Goal: Task Accomplishment & Management: Manage account settings

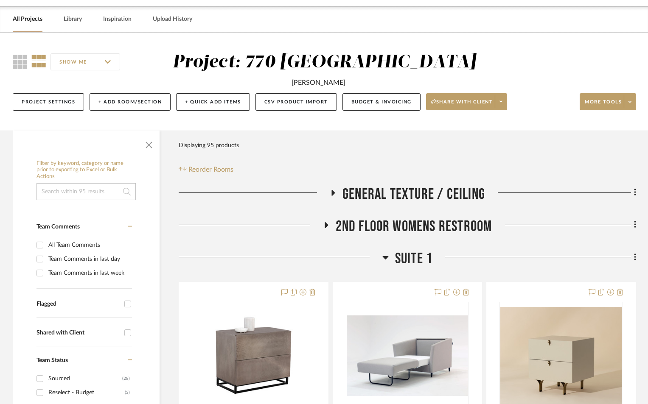
scroll to position [141, 0]
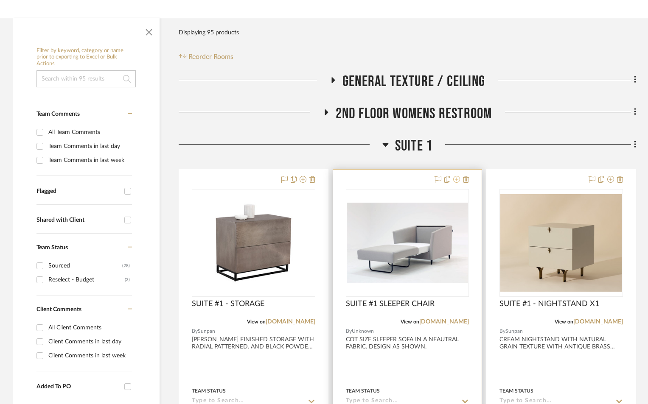
click at [456, 179] on icon at bounding box center [456, 179] width 7 height 7
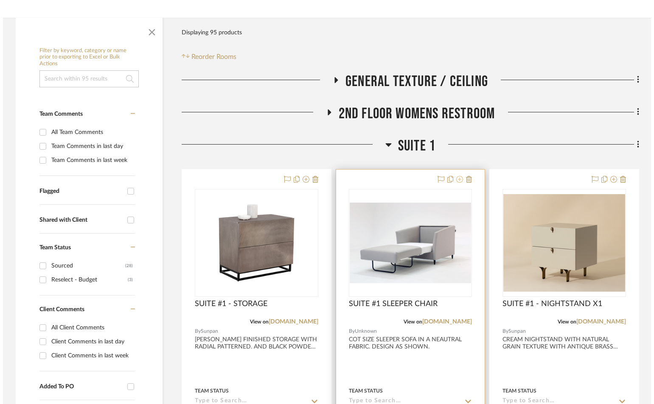
scroll to position [0, 0]
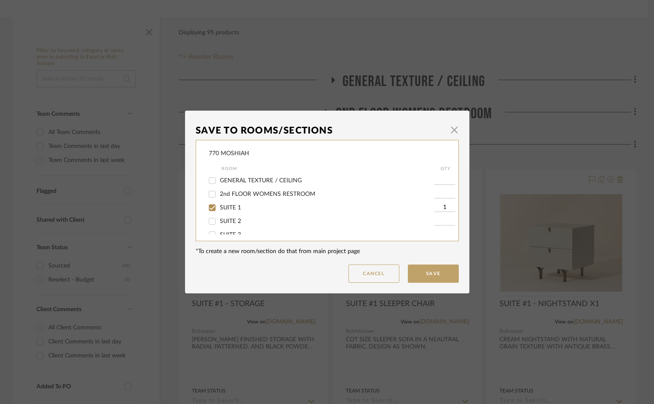
click at [233, 219] on span "SUITE 2" at bounding box center [230, 222] width 21 height 6
click at [219, 219] on input "SUITE 2" at bounding box center [212, 222] width 14 height 14
checkbox input "true"
type input "1"
click at [426, 275] on button "Save" at bounding box center [433, 274] width 51 height 18
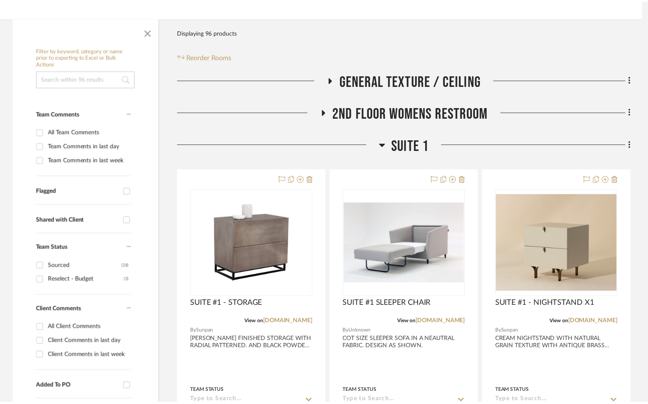
scroll to position [141, 0]
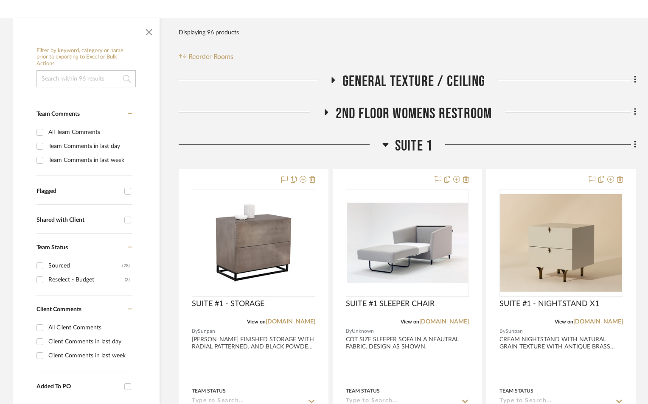
click at [387, 146] on icon at bounding box center [385, 145] width 6 height 10
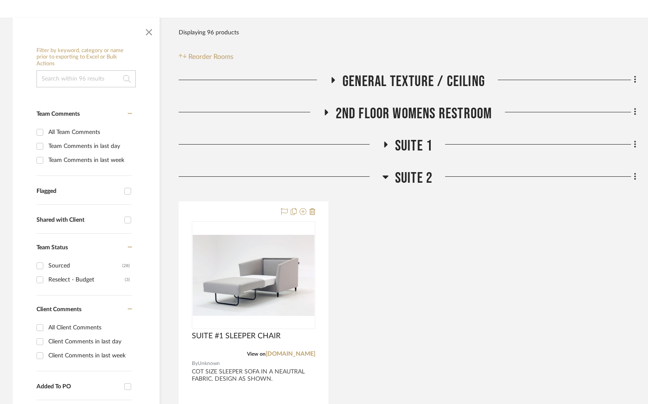
click at [383, 177] on icon at bounding box center [385, 177] width 6 height 10
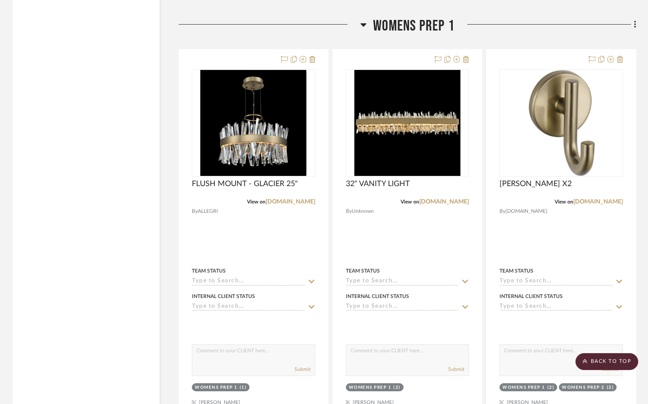
scroll to position [1697, 0]
click at [364, 24] on icon at bounding box center [364, 25] width 6 height 3
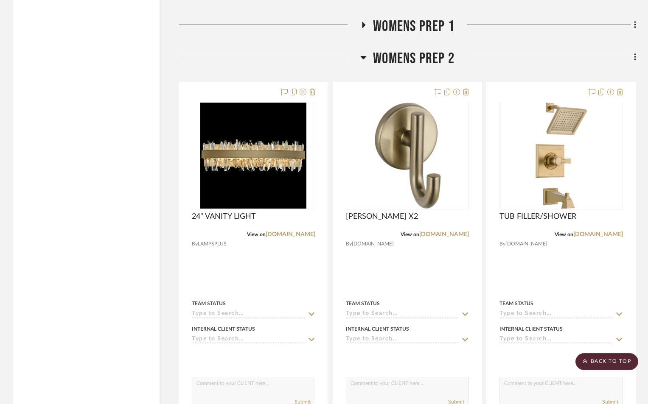
click at [366, 57] on icon at bounding box center [363, 57] width 6 height 10
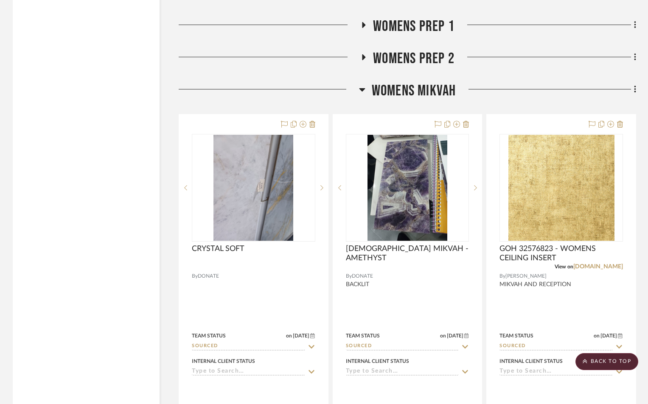
click at [363, 85] on icon at bounding box center [362, 89] width 6 height 10
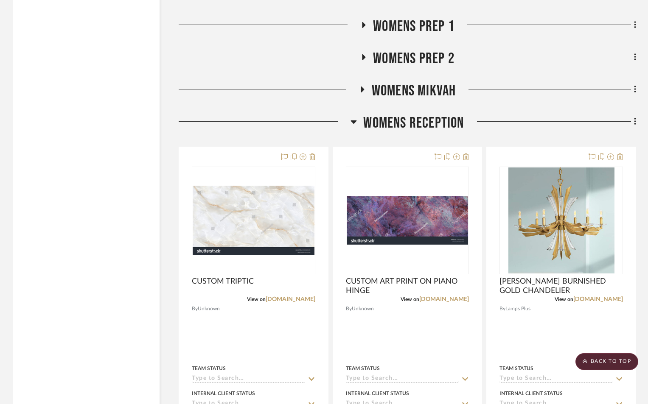
click at [358, 121] on h3 "WOMENS RECEPTION" at bounding box center [406, 123] width 113 height 18
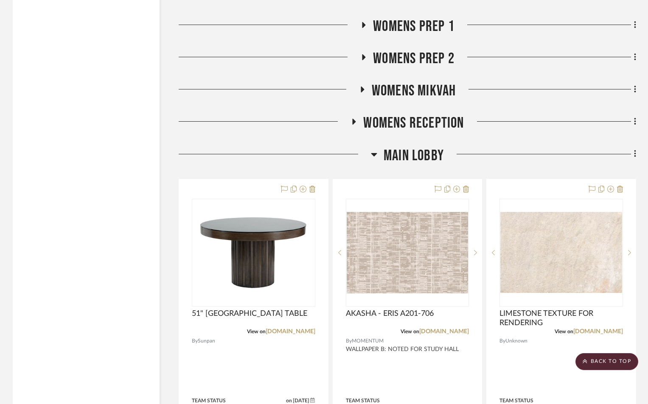
click at [374, 154] on icon at bounding box center [374, 154] width 6 height 3
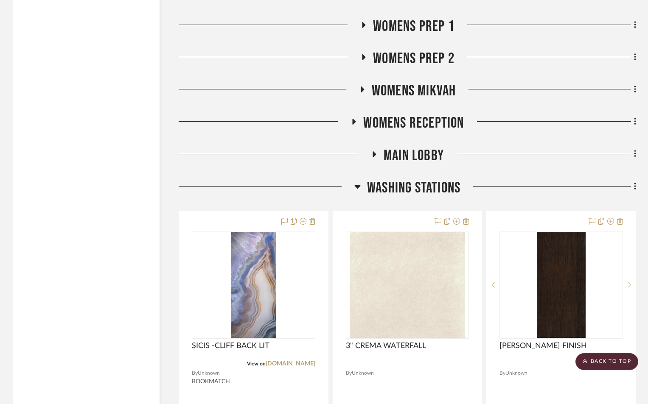
click at [359, 188] on icon at bounding box center [357, 187] width 6 height 10
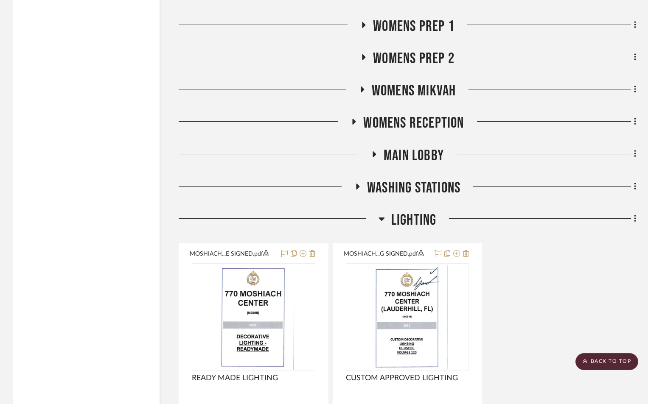
click at [382, 218] on icon at bounding box center [381, 219] width 6 height 3
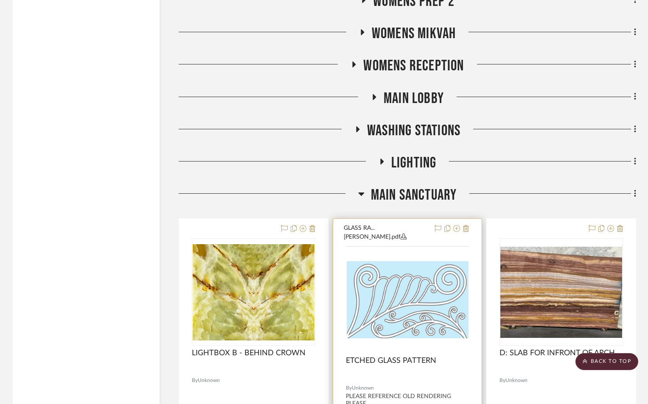
scroll to position [1838, 0]
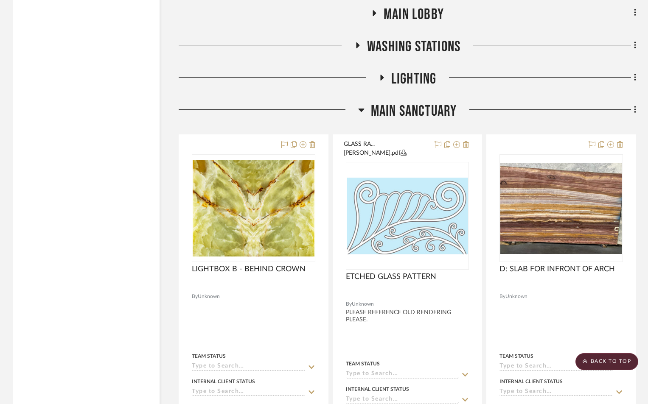
click at [359, 112] on icon at bounding box center [361, 110] width 6 height 10
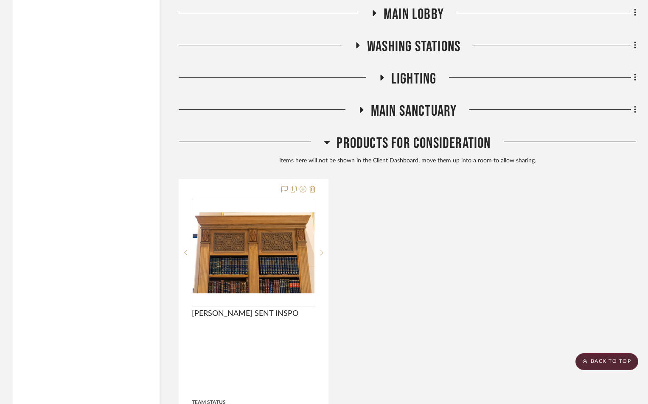
click at [328, 143] on h3 "Products For Consideration" at bounding box center [407, 144] width 167 height 18
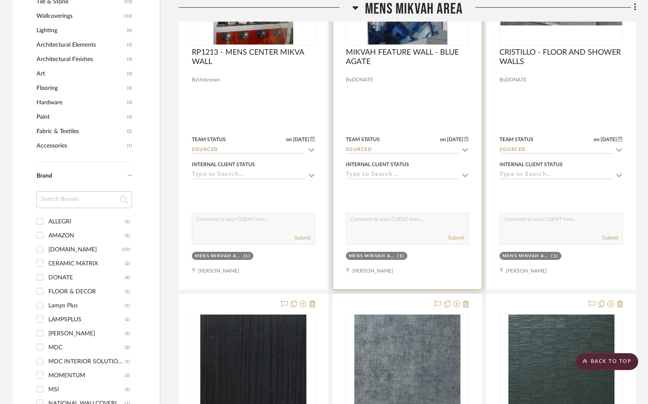
scroll to position [622, 0]
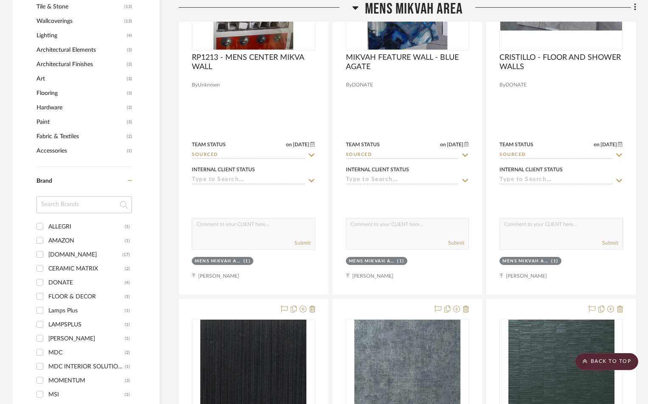
click at [355, 5] on icon at bounding box center [355, 8] width 6 height 10
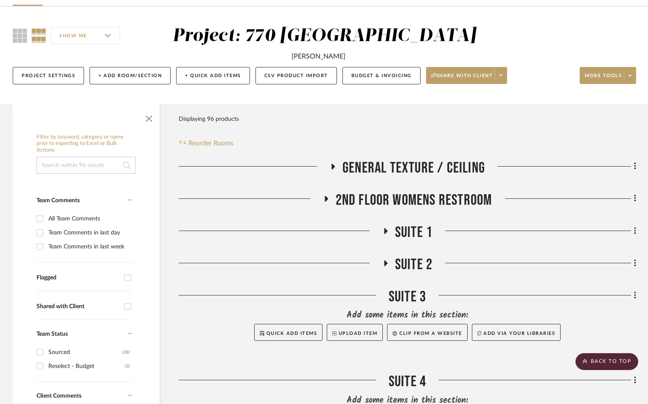
scroll to position [0, 0]
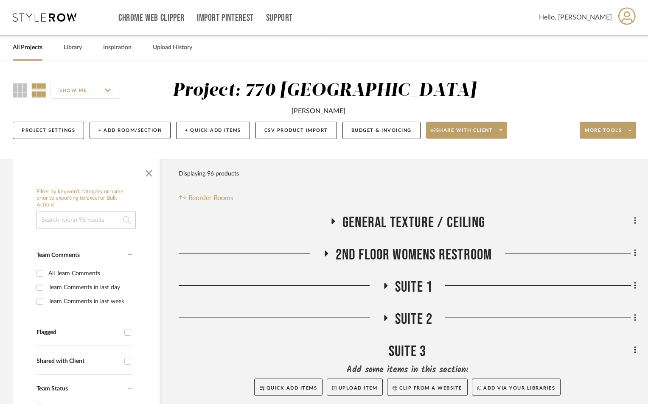
click at [333, 220] on icon at bounding box center [333, 222] width 3 height 6
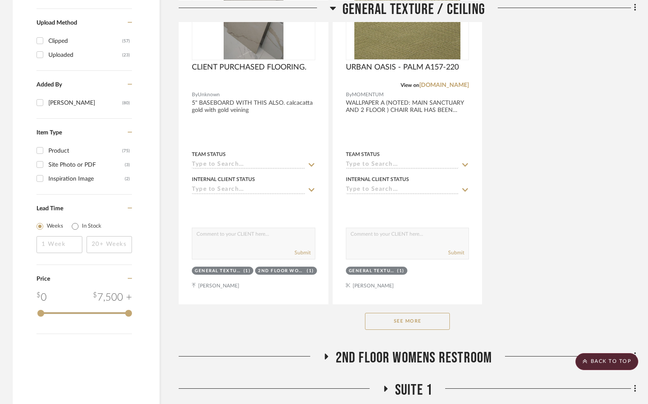
scroll to position [1075, 0]
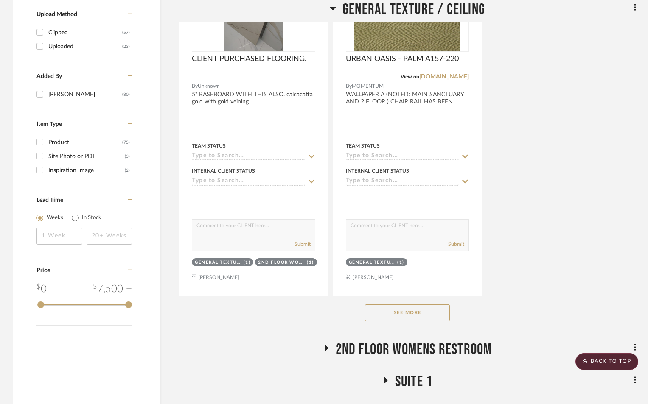
click at [418, 307] on button "See More" at bounding box center [407, 313] width 85 height 17
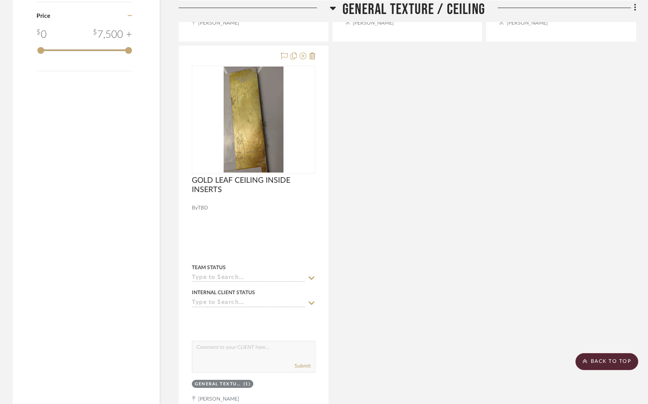
scroll to position [1556, 0]
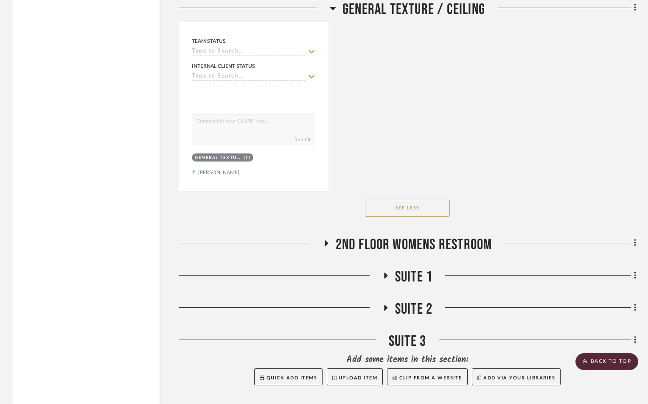
drag, startPoint x: 385, startPoint y: 308, endPoint x: 410, endPoint y: 253, distance: 59.8
click at [385, 307] on icon at bounding box center [385, 308] width 3 height 6
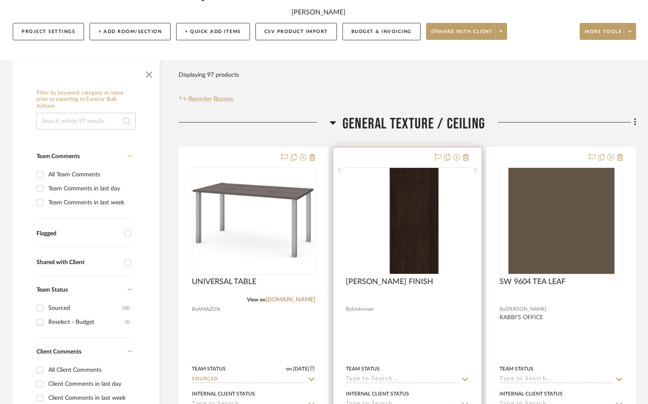
scroll to position [226, 0]
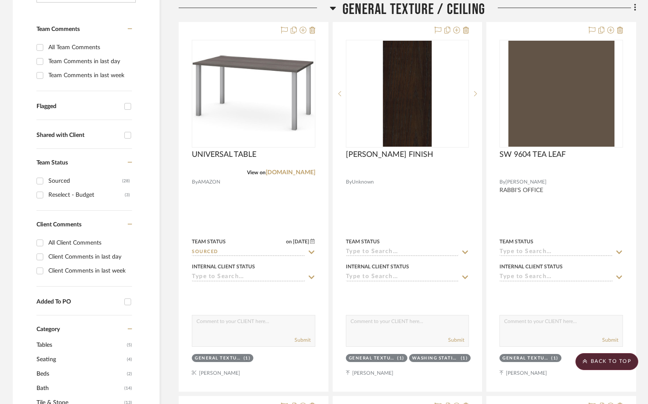
click at [335, 8] on icon at bounding box center [333, 8] width 6 height 10
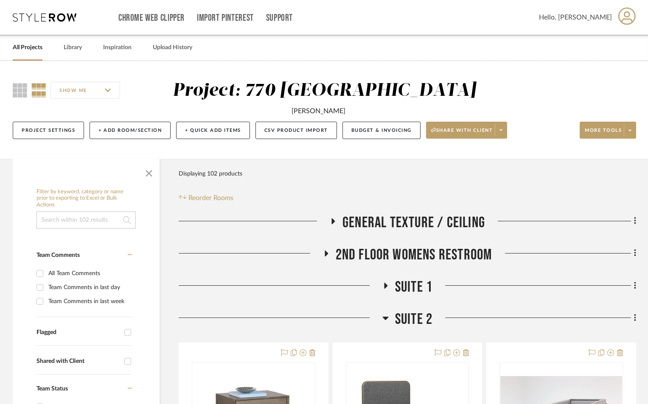
click at [384, 318] on icon at bounding box center [385, 318] width 6 height 3
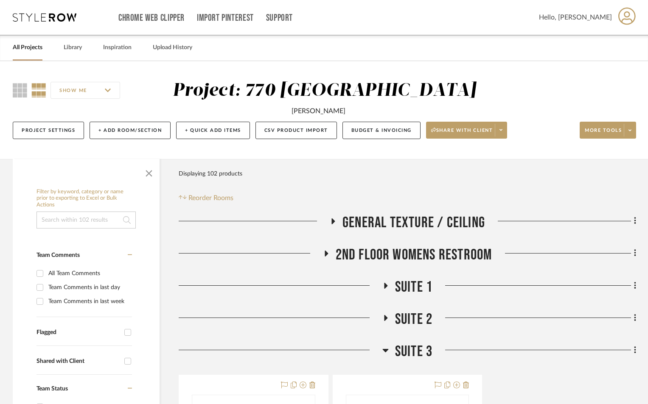
click at [385, 348] on icon at bounding box center [385, 350] width 6 height 10
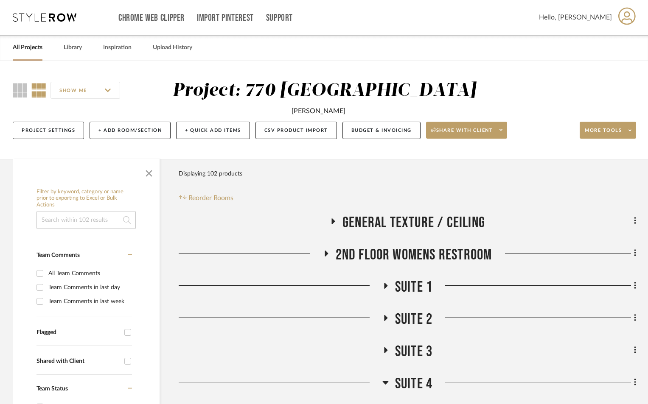
click at [384, 381] on icon at bounding box center [385, 383] width 6 height 10
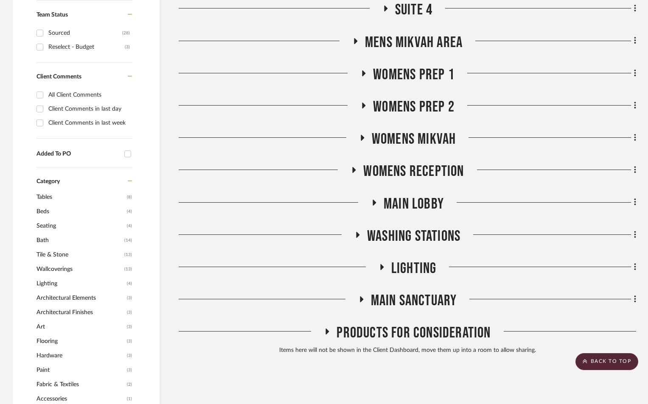
scroll to position [396, 0]
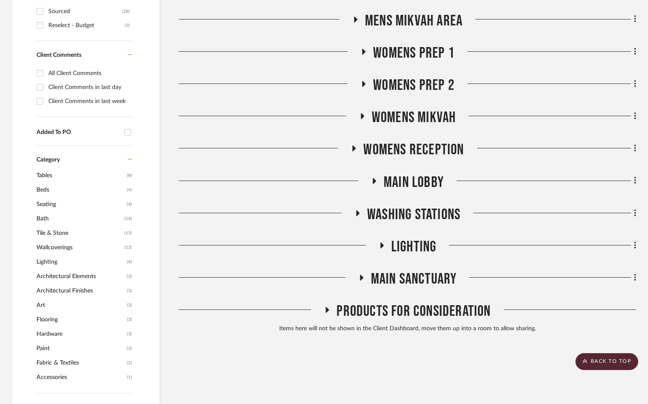
click at [327, 308] on icon at bounding box center [327, 310] width 10 height 6
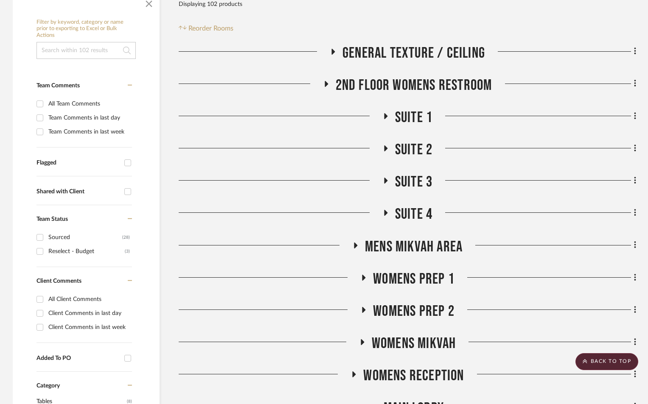
scroll to position [0, 0]
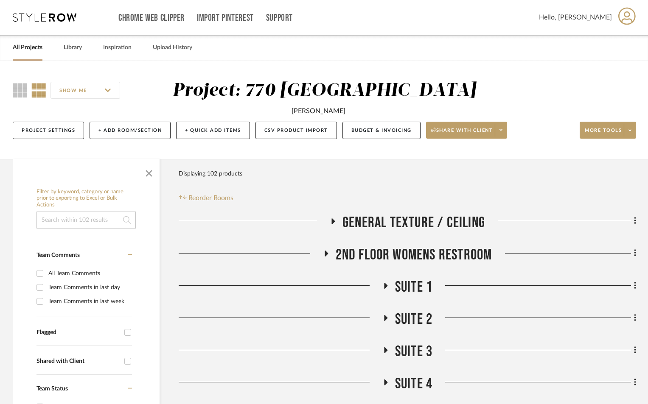
click at [385, 286] on icon at bounding box center [385, 286] width 3 height 6
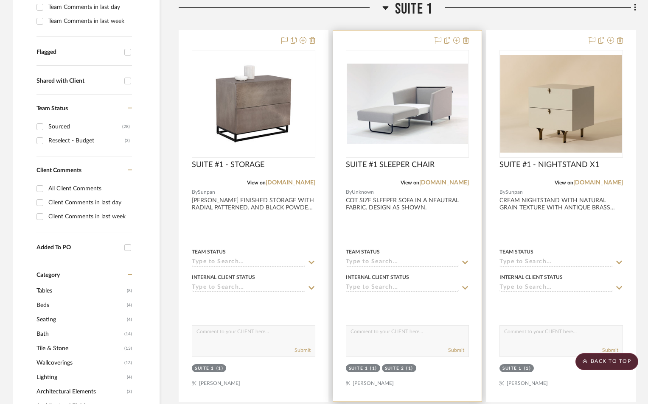
scroll to position [283, 0]
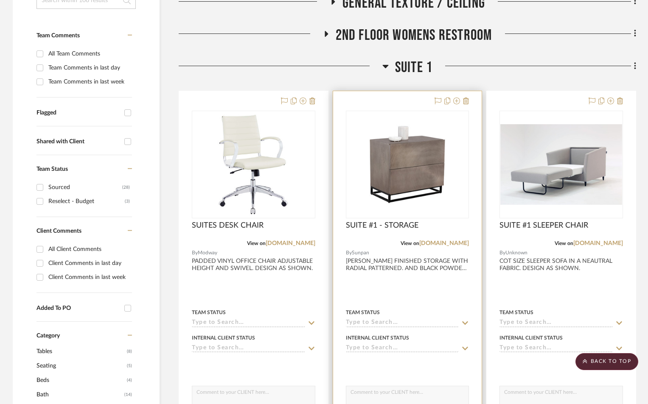
scroll to position [226, 0]
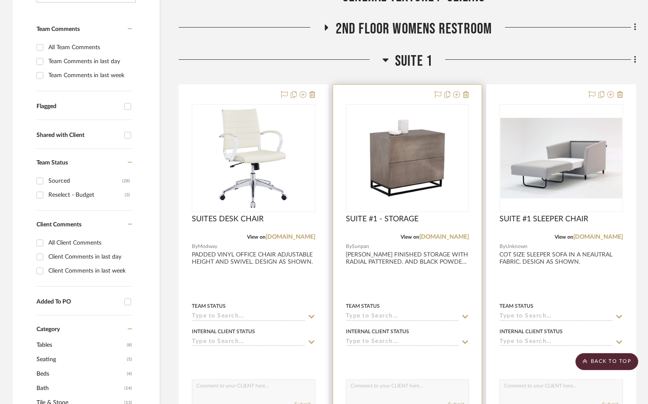
click at [415, 286] on div at bounding box center [407, 270] width 149 height 371
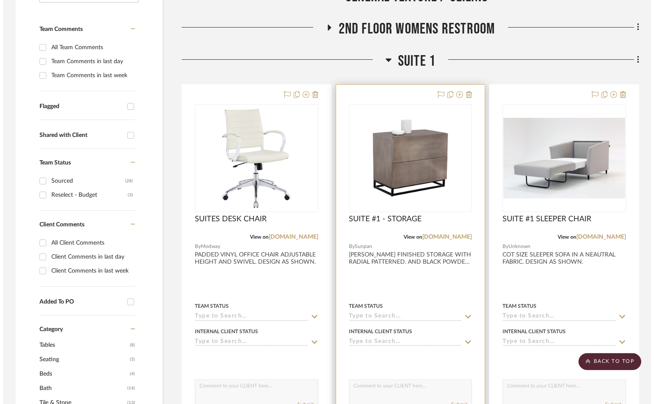
scroll to position [0, 0]
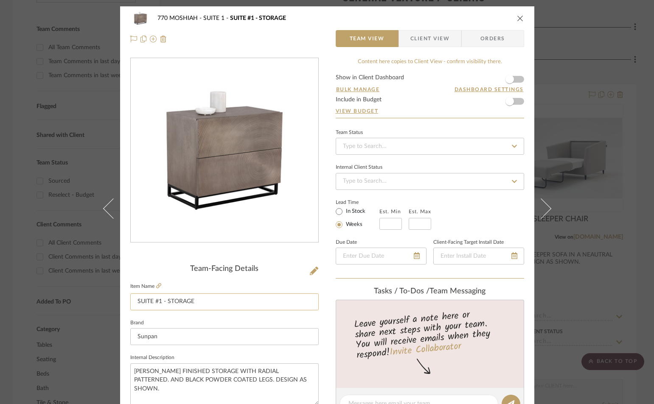
click at [217, 305] on input "SUITE #1 - STORAGE" at bounding box center [224, 302] width 188 height 17
type input "SUITE #1 - STORAGE (A"
drag, startPoint x: 517, startPoint y: 18, endPoint x: 488, endPoint y: 52, distance: 44.6
click at [517, 18] on icon "close" at bounding box center [520, 18] width 7 height 7
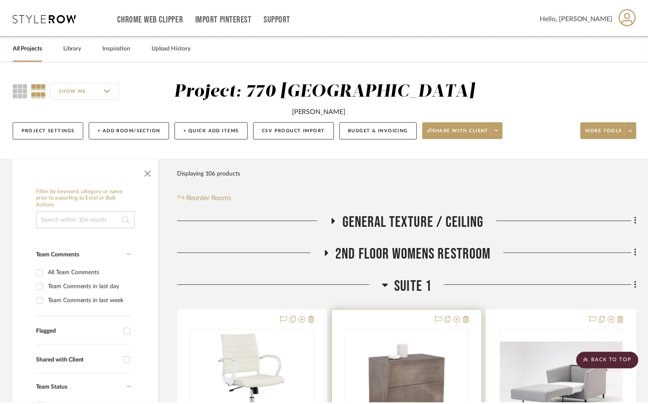
scroll to position [226, 0]
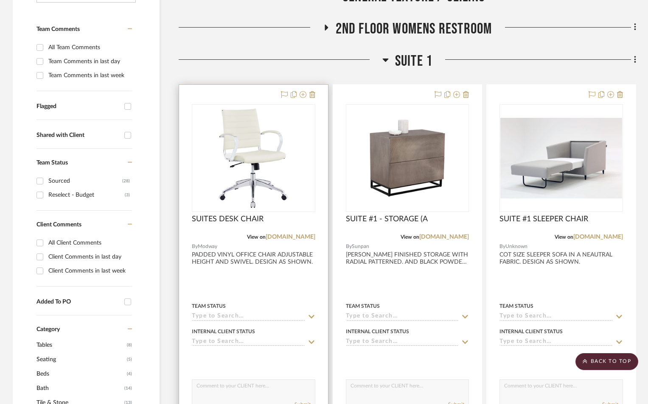
click at [211, 317] on input at bounding box center [248, 317] width 113 height 8
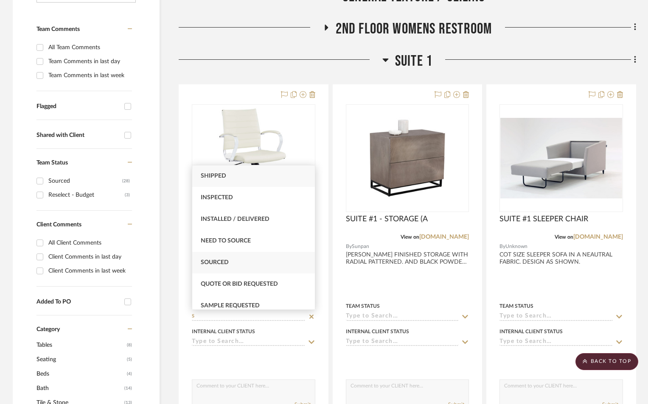
type input "S"
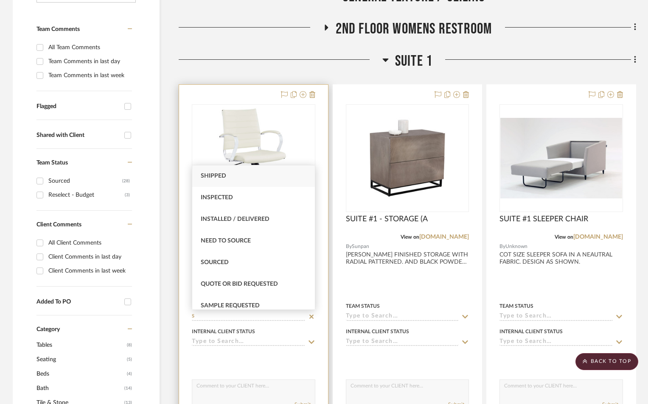
drag, startPoint x: 209, startPoint y: 267, endPoint x: 241, endPoint y: 276, distance: 33.3
click at [210, 267] on div "Sourced" at bounding box center [253, 263] width 123 height 22
type input "[DATE]"
type input "Sourced"
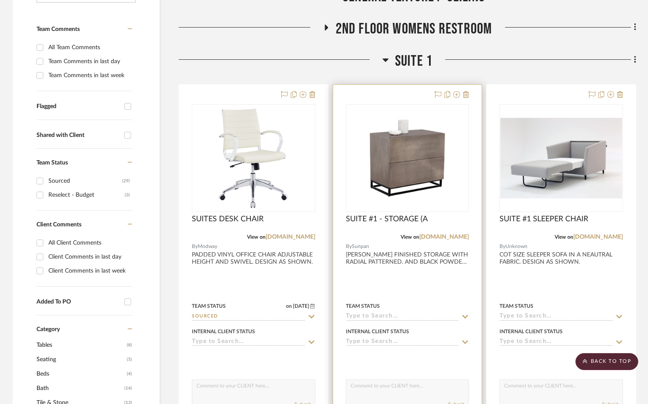
click at [384, 319] on input at bounding box center [402, 317] width 113 height 8
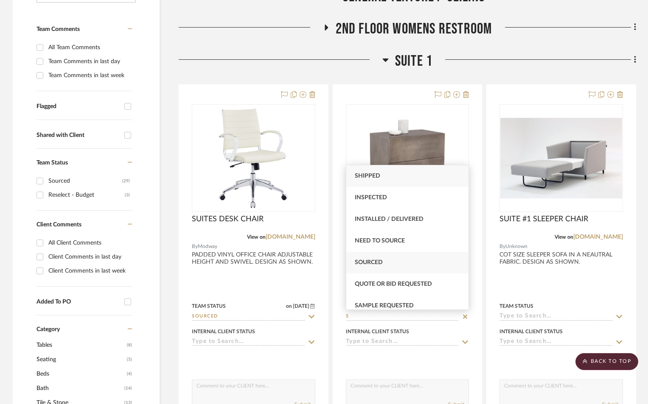
type input "S"
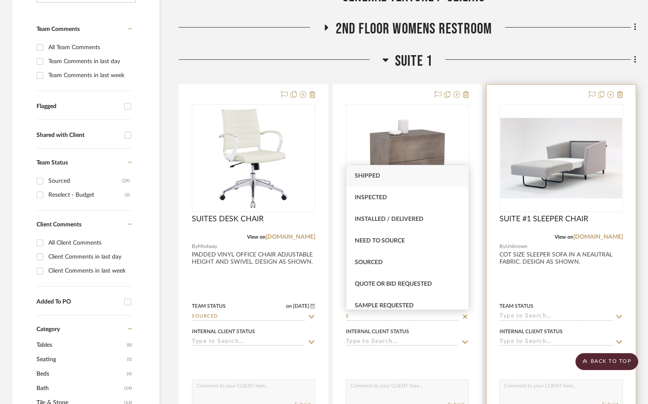
drag, startPoint x: 378, startPoint y: 265, endPoint x: 503, endPoint y: 292, distance: 127.7
click at [378, 264] on span "Sourced" at bounding box center [369, 263] width 28 height 6
type input "[DATE]"
type input "Sourced"
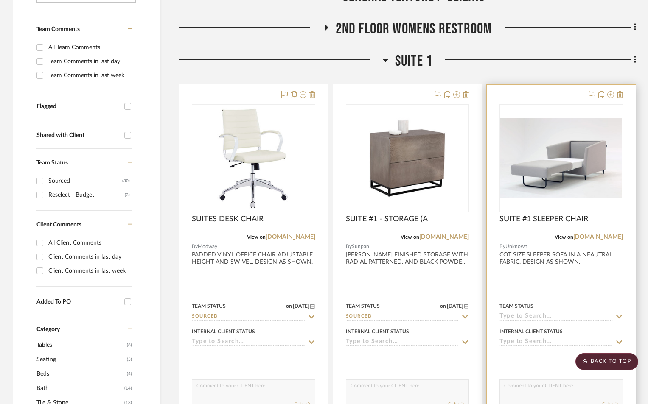
click at [523, 317] on input at bounding box center [555, 317] width 113 height 8
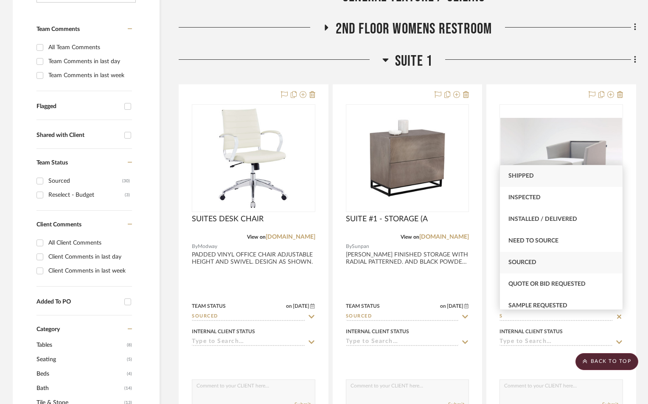
type input "S"
click at [528, 260] on span "Sourced" at bounding box center [522, 263] width 28 height 6
type input "[DATE]"
type input "Sourced"
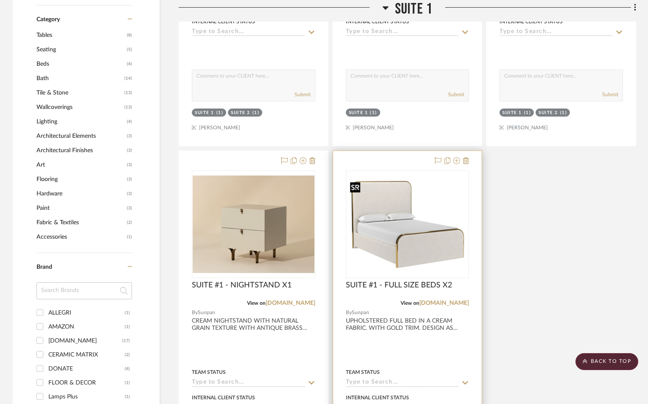
scroll to position [594, 0]
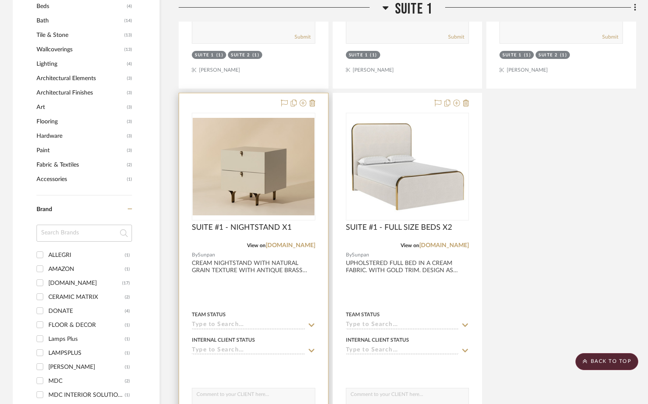
click at [206, 319] on div "Team Status" at bounding box center [253, 319] width 123 height 20
click at [207, 326] on input at bounding box center [248, 326] width 113 height 8
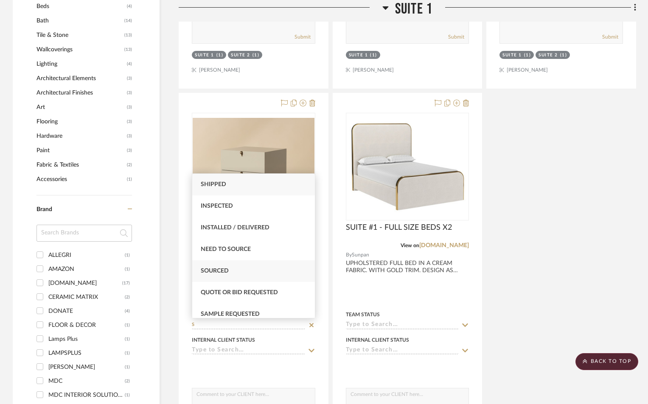
type input "S"
click at [211, 272] on span "Sourced" at bounding box center [215, 271] width 28 height 6
type input "[DATE]"
type input "Sourced"
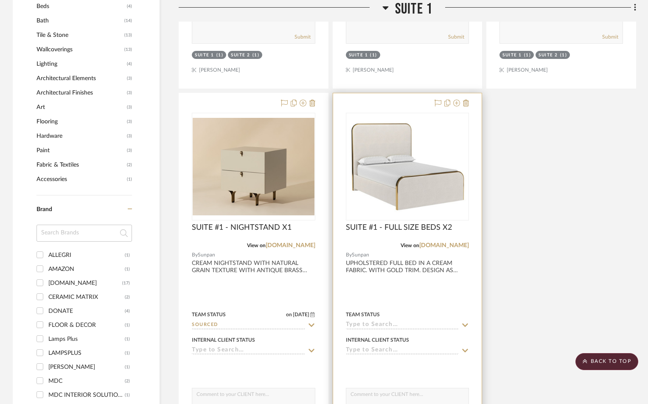
click at [382, 322] on input at bounding box center [402, 326] width 113 height 8
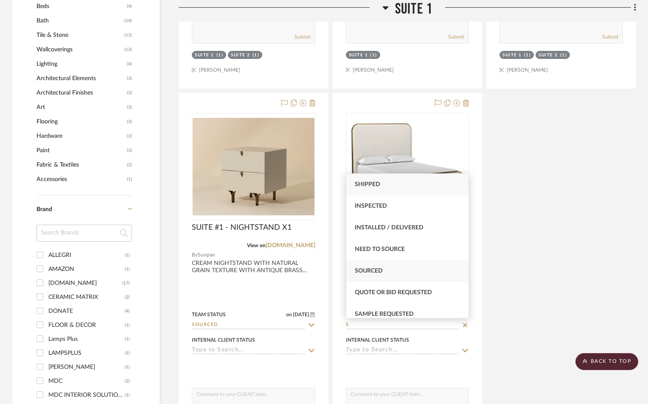
type input "S"
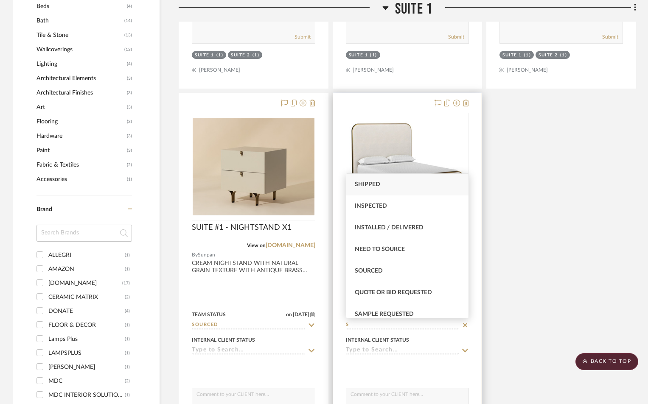
click at [404, 272] on div "Sourced" at bounding box center [407, 272] width 123 height 22
type input "[DATE]"
type input "Sourced"
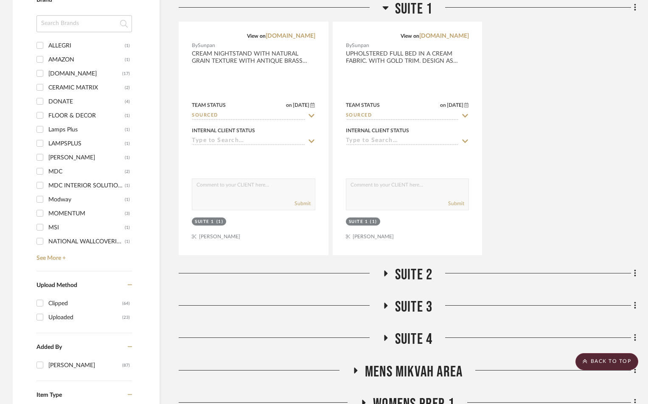
scroll to position [820, 0]
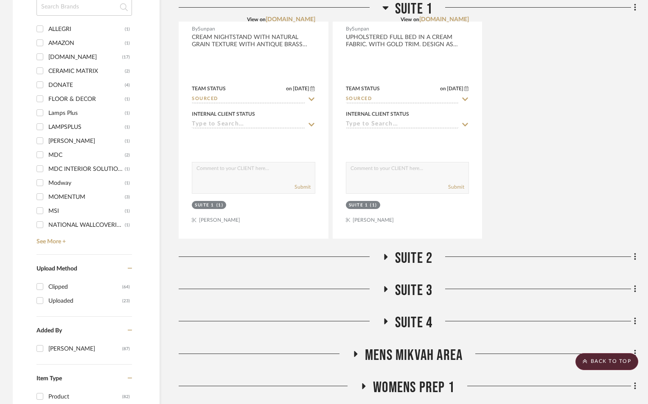
click at [386, 258] on icon at bounding box center [385, 257] width 10 height 6
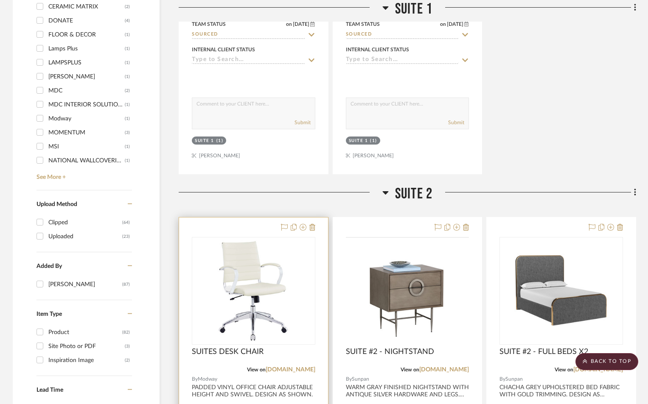
scroll to position [990, 0]
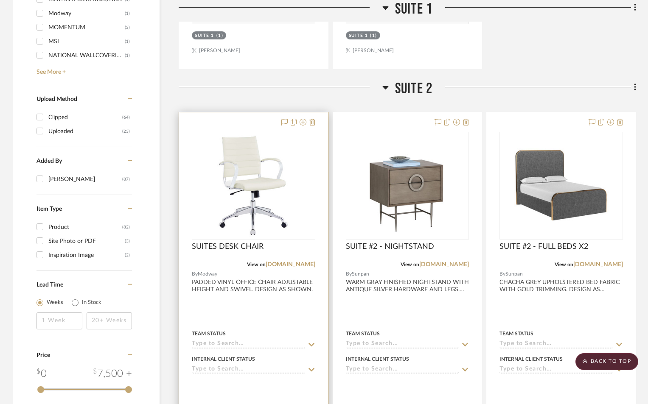
click at [252, 341] on input at bounding box center [248, 345] width 113 height 8
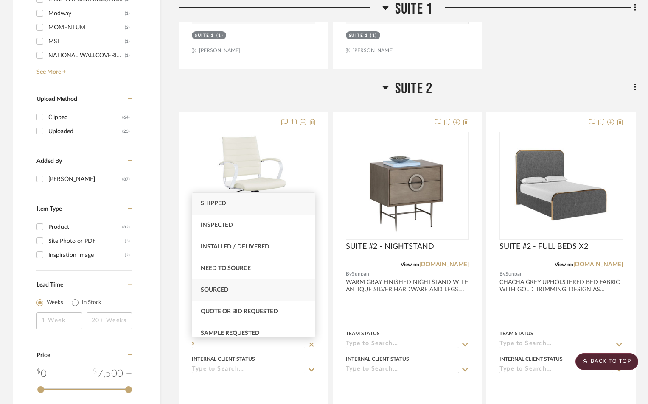
type input "S"
click at [236, 289] on div "Sourced" at bounding box center [253, 291] width 123 height 22
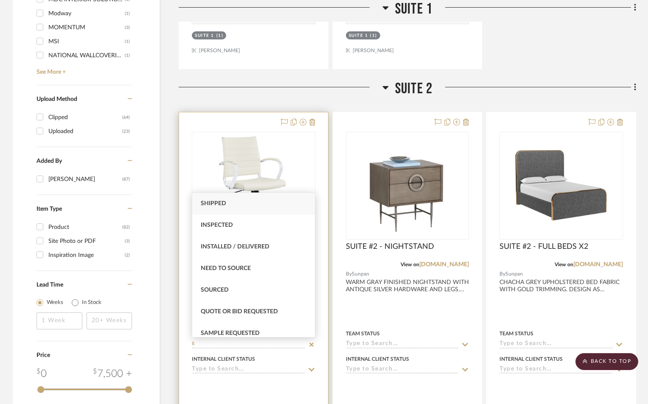
type input "[DATE]"
type input "Sourced"
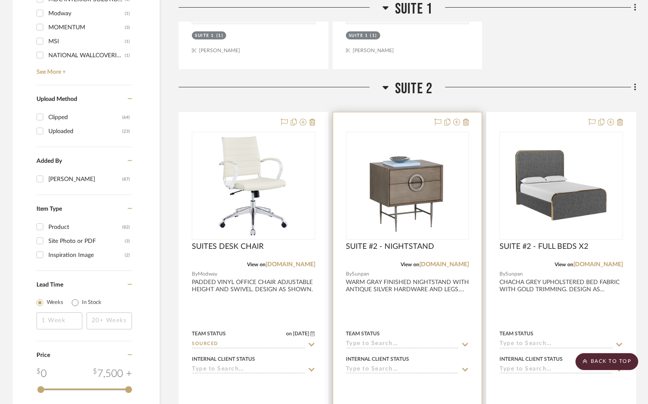
click at [378, 343] on input at bounding box center [402, 345] width 113 height 8
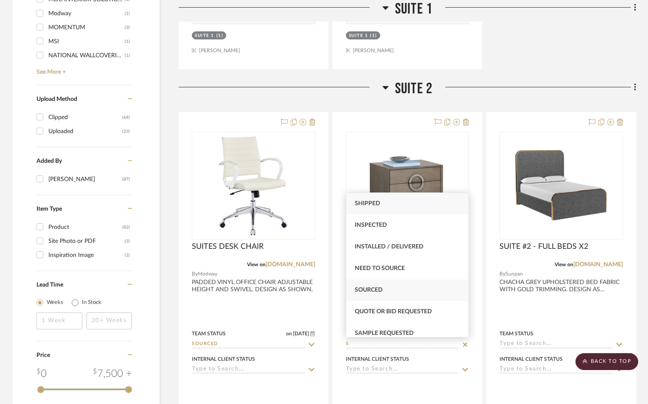
type input "S"
click at [375, 283] on div "Sourced" at bounding box center [407, 291] width 123 height 22
type input "[DATE]"
type input "Sourced"
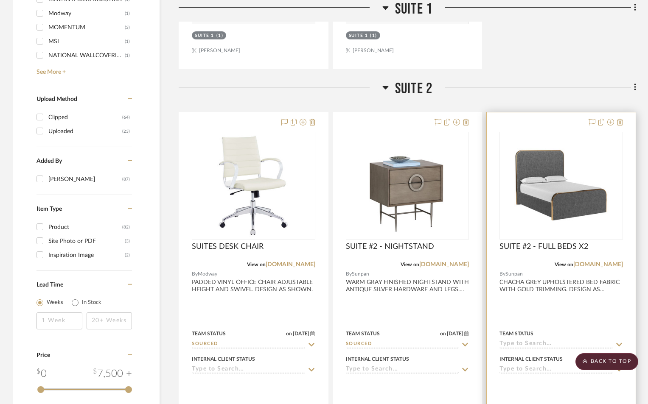
click at [514, 341] on input at bounding box center [555, 345] width 113 height 8
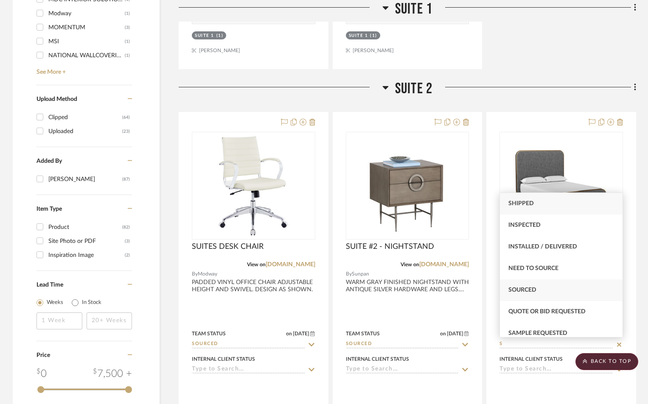
type input "S"
click at [525, 286] on div "Sourced" at bounding box center [561, 291] width 123 height 22
type input "[DATE]"
type input "Sourced"
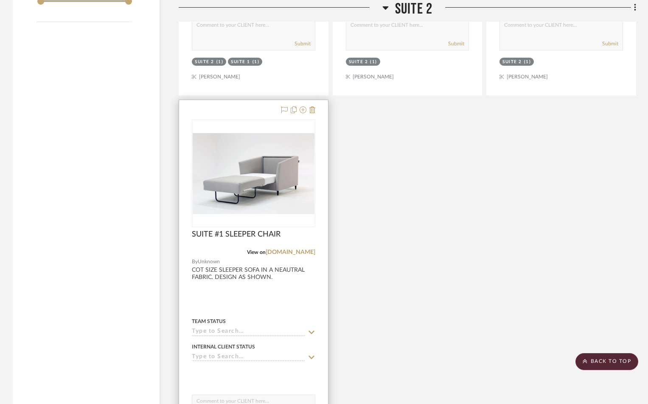
scroll to position [1386, 0]
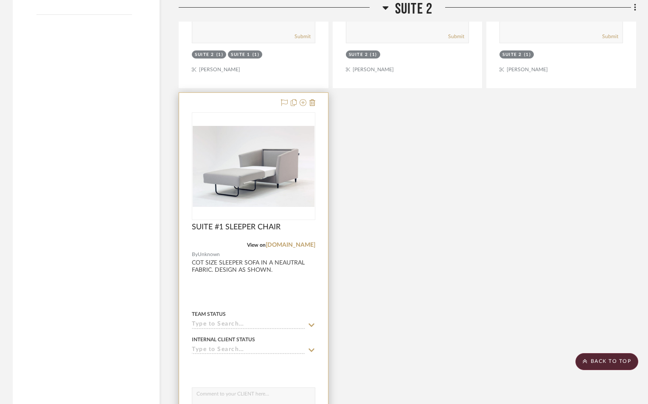
click at [223, 325] on input at bounding box center [248, 325] width 113 height 8
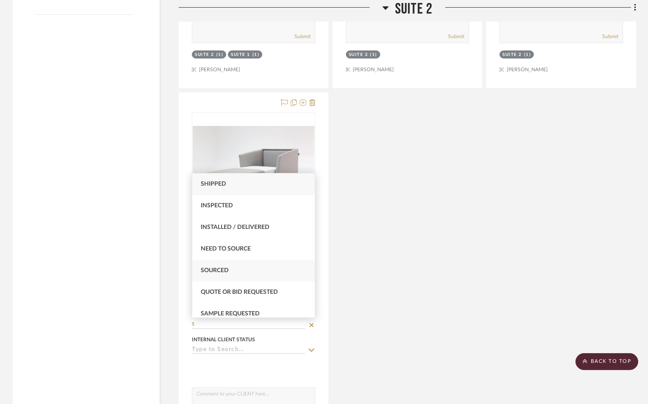
type input "S"
click at [226, 275] on div "Sourced" at bounding box center [253, 271] width 123 height 22
type input "[DATE]"
type input "Sourced"
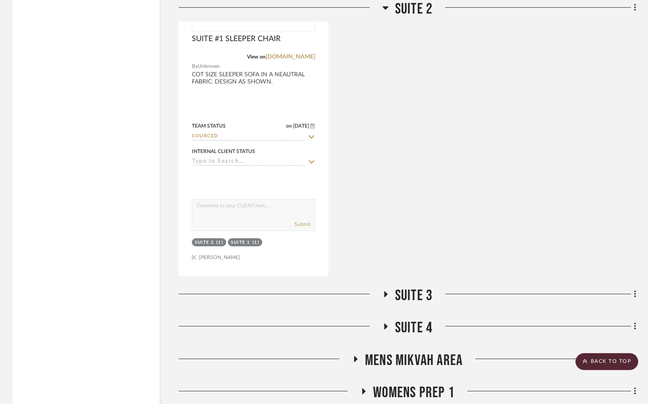
scroll to position [1584, 0]
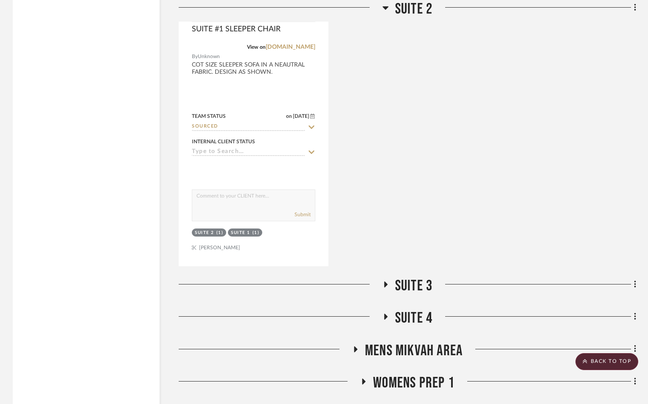
click at [384, 283] on icon at bounding box center [385, 285] width 3 height 6
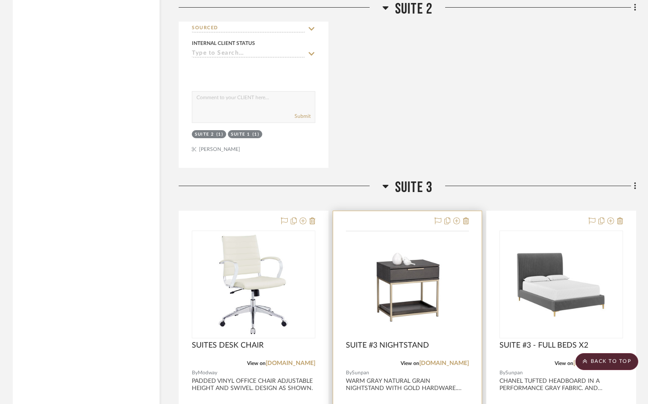
scroll to position [1810, 0]
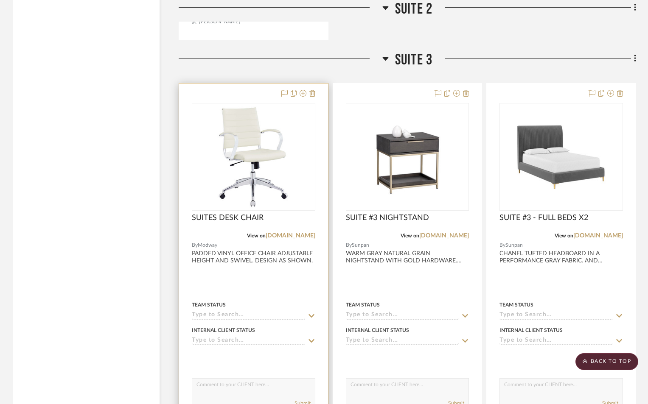
click at [262, 316] on input at bounding box center [248, 316] width 113 height 8
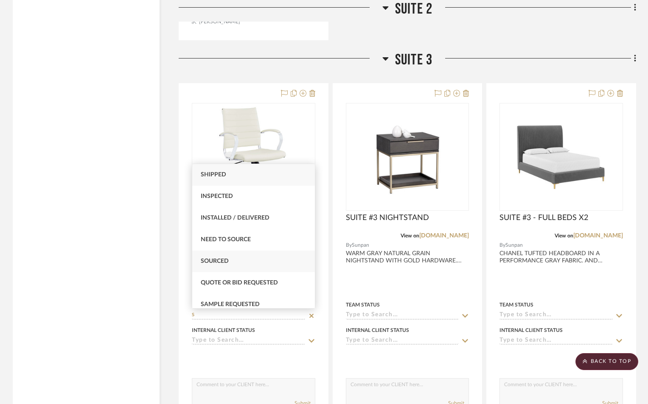
type input "S"
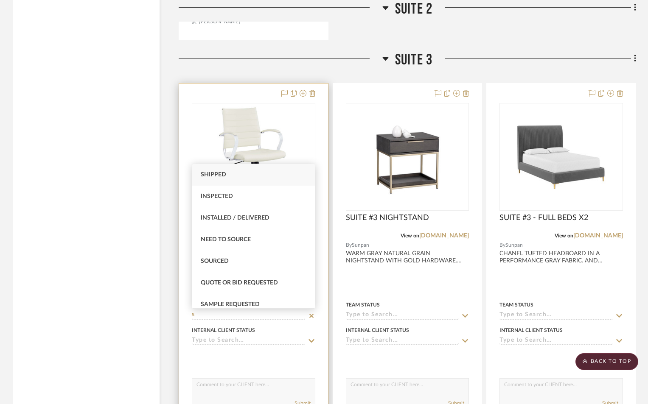
drag, startPoint x: 228, startPoint y: 265, endPoint x: 236, endPoint y: 265, distance: 8.1
click at [229, 265] on div "Sourced" at bounding box center [253, 262] width 123 height 22
type input "[DATE]"
type input "Sourced"
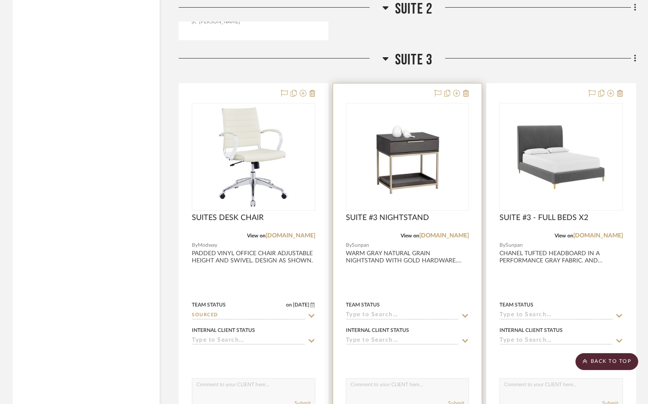
click at [359, 317] on input at bounding box center [402, 316] width 113 height 8
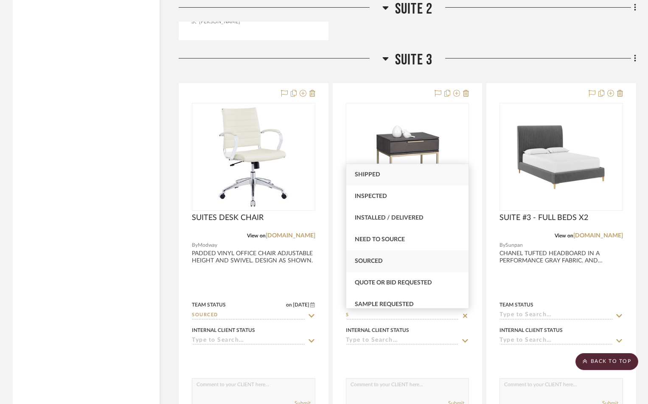
type input "S"
click at [373, 266] on div "Sourced" at bounding box center [407, 262] width 123 height 22
type input "[DATE]"
type input "Sourced"
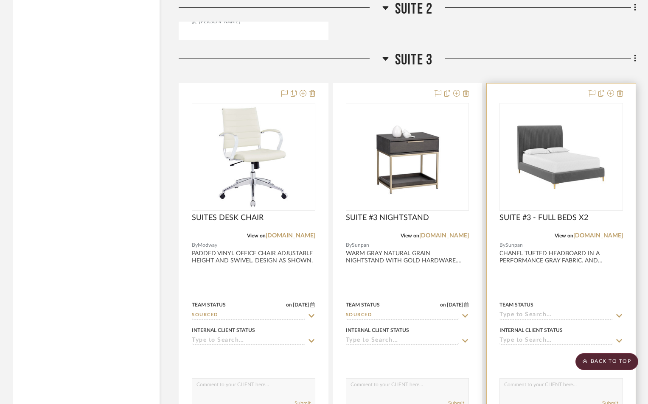
click at [512, 314] on input at bounding box center [555, 316] width 113 height 8
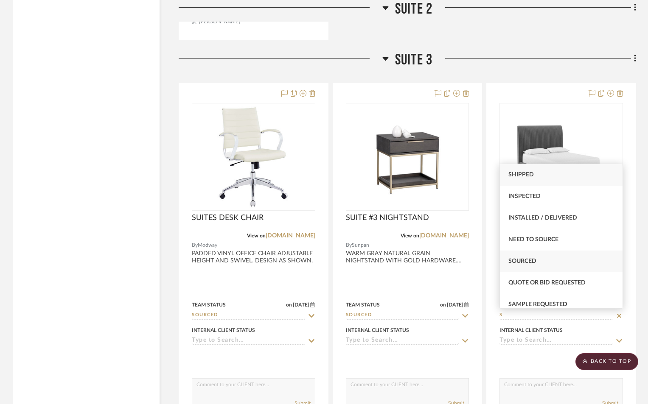
type input "S"
click at [531, 263] on span "Sourced" at bounding box center [522, 261] width 28 height 6
type input "[DATE]"
type input "Sourced"
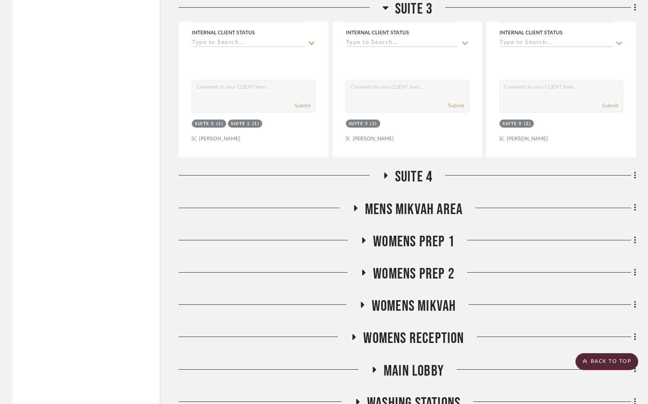
scroll to position [1980, 0]
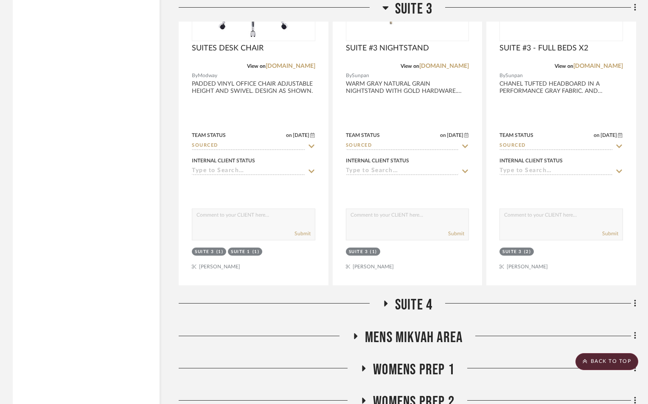
click at [386, 302] on icon at bounding box center [385, 304] width 10 height 6
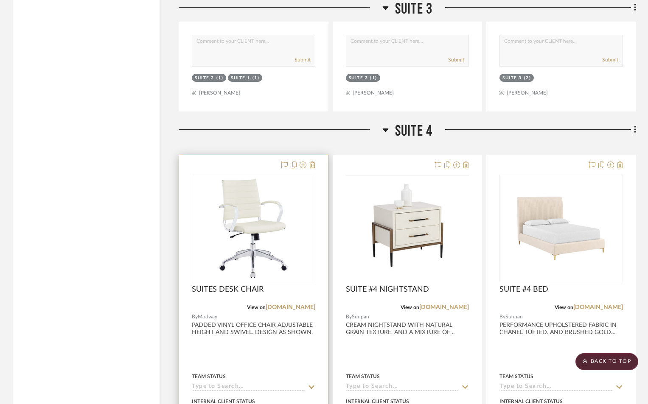
scroll to position [2178, 0]
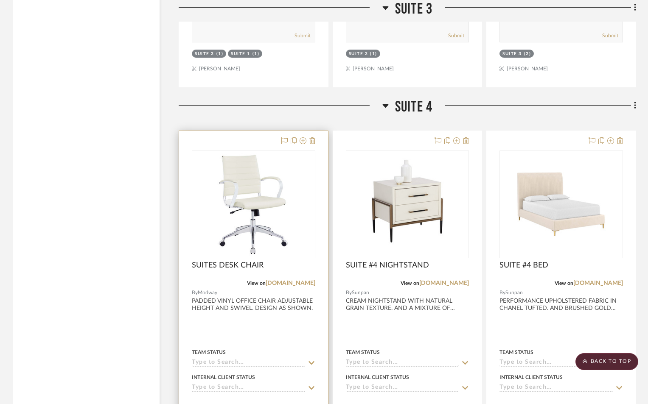
click at [233, 359] on input at bounding box center [248, 363] width 113 height 8
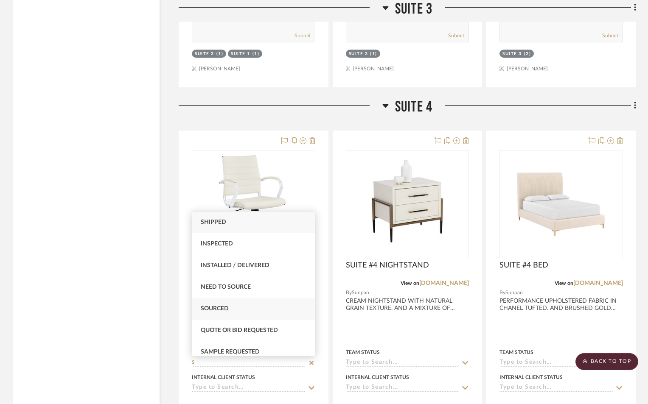
type input "S"
drag, startPoint x: 253, startPoint y: 305, endPoint x: 338, endPoint y: 337, distance: 90.1
click at [253, 306] on div "Sourced" at bounding box center [253, 309] width 123 height 22
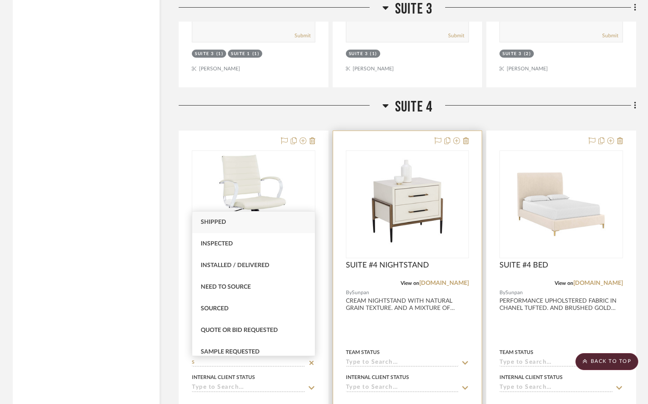
type input "[DATE]"
type input "Sourced"
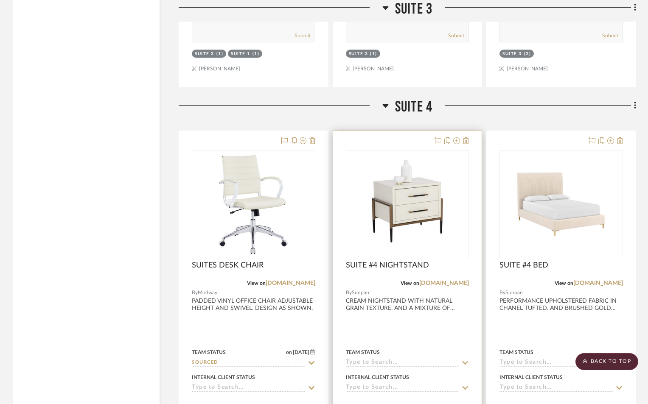
click at [375, 363] on input at bounding box center [402, 363] width 113 height 8
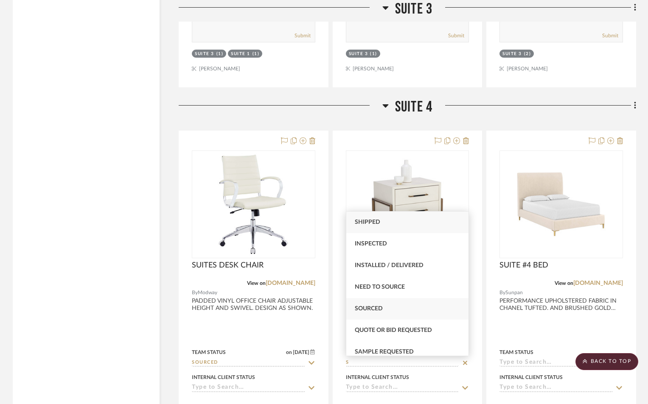
type input "S"
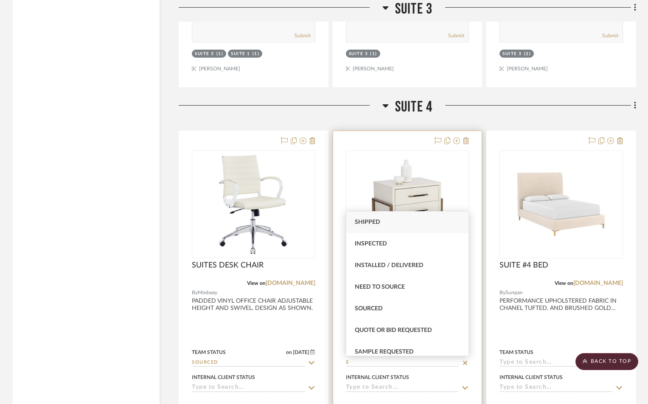
drag, startPoint x: 380, startPoint y: 308, endPoint x: 462, endPoint y: 335, distance: 86.7
click at [380, 308] on span "Sourced" at bounding box center [369, 309] width 28 height 6
type input "[DATE]"
type input "Sourced"
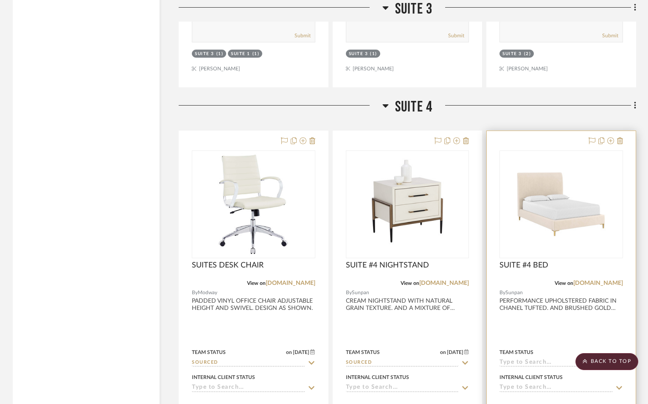
click at [510, 360] on input at bounding box center [555, 363] width 113 height 8
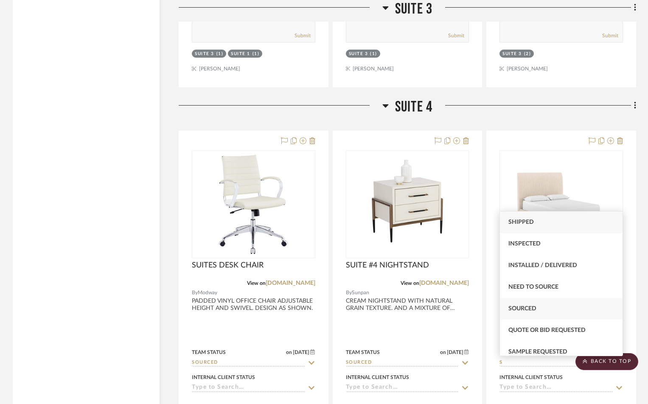
type input "S"
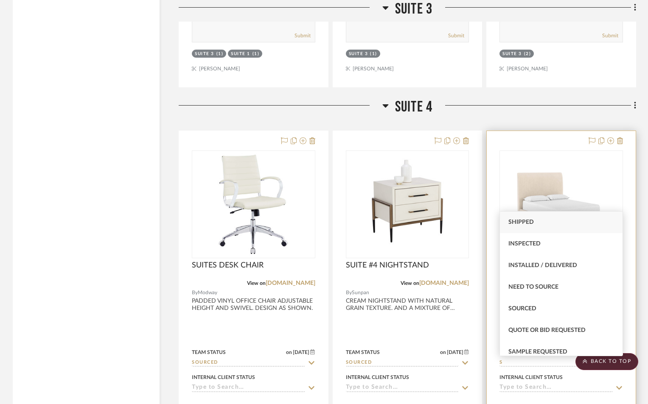
click at [524, 309] on span "Sourced" at bounding box center [522, 309] width 28 height 6
type input "[DATE]"
type input "Sourced"
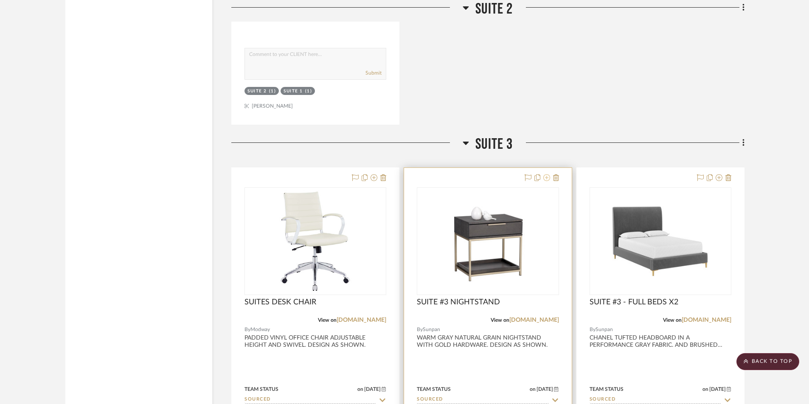
scroll to position [1725, 0]
